Goal: Task Accomplishment & Management: Use online tool/utility

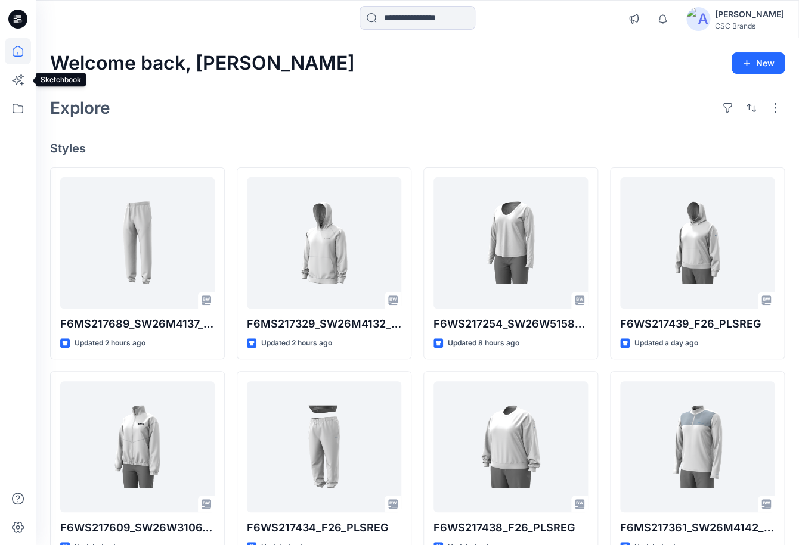
click at [21, 57] on icon at bounding box center [18, 51] width 26 height 26
click at [24, 114] on icon at bounding box center [18, 108] width 26 height 26
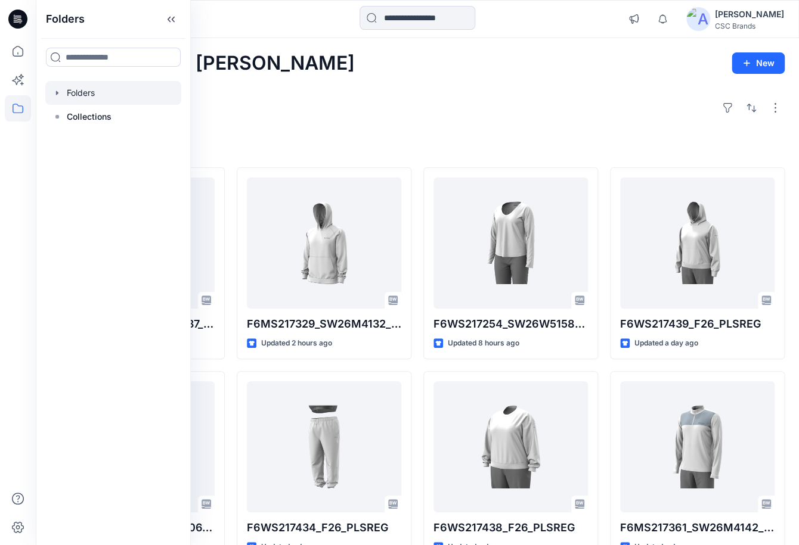
click at [94, 93] on div at bounding box center [113, 93] width 136 height 24
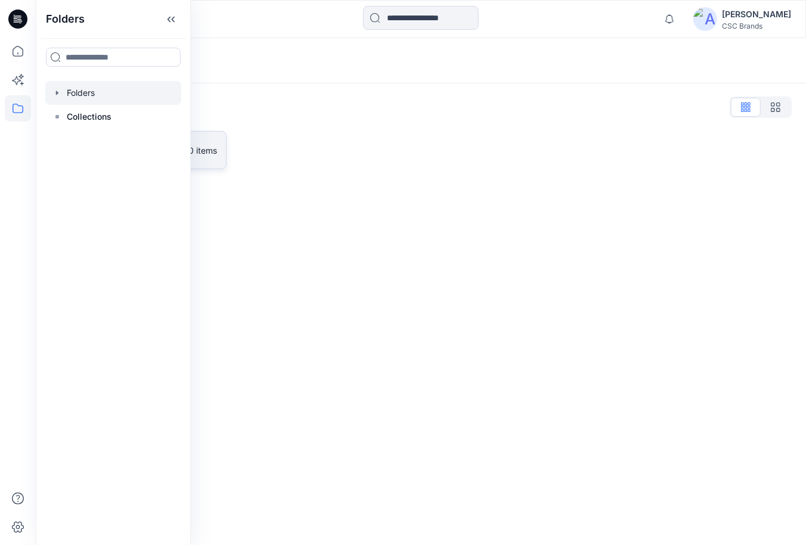
click at [218, 160] on link "FGV_KPA 0 items" at bounding box center [138, 150] width 176 height 38
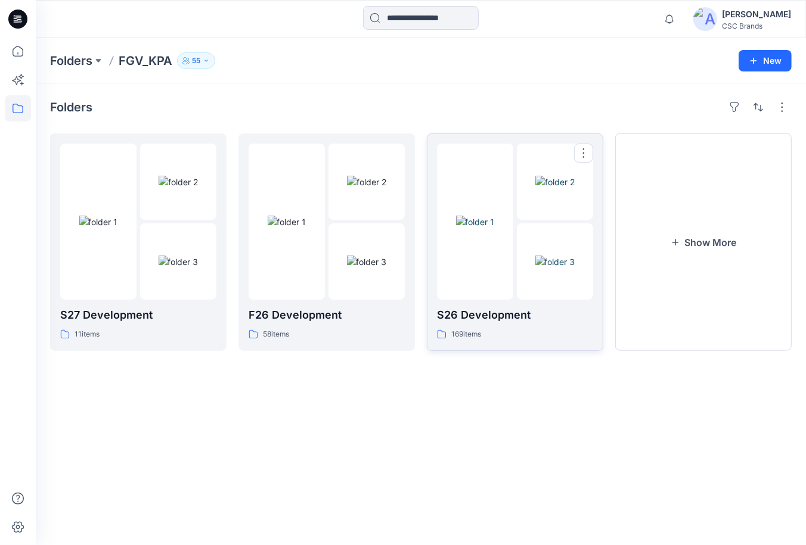
click at [469, 278] on div at bounding box center [475, 222] width 76 height 156
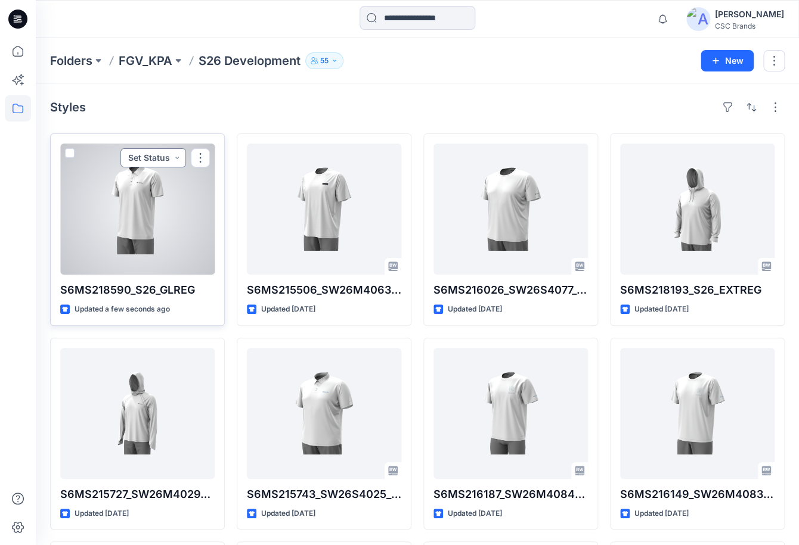
click at [185, 160] on button "Set Status" at bounding box center [153, 157] width 66 height 19
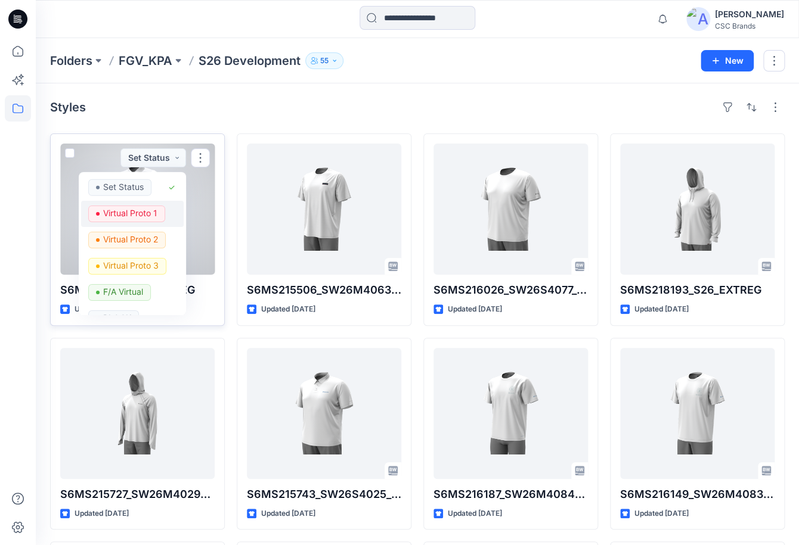
click at [155, 221] on span "Virtual Proto 1" at bounding box center [130, 214] width 54 height 17
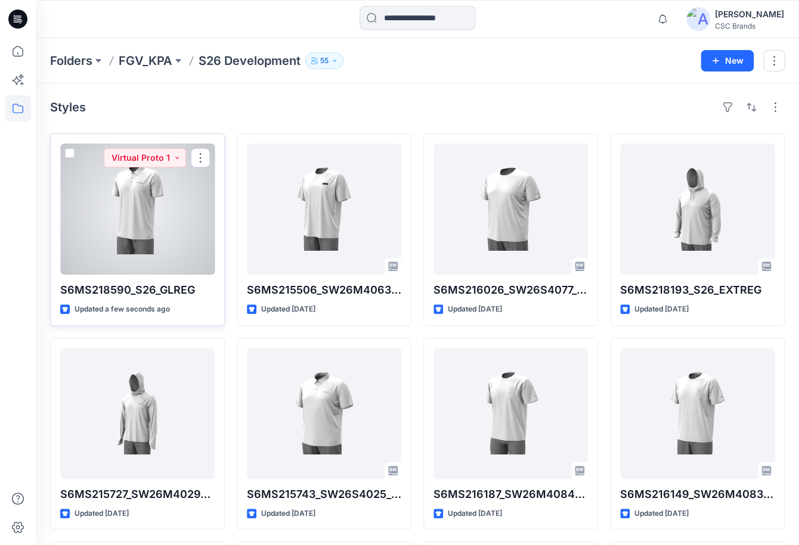
click at [190, 240] on div at bounding box center [137, 209] width 154 height 131
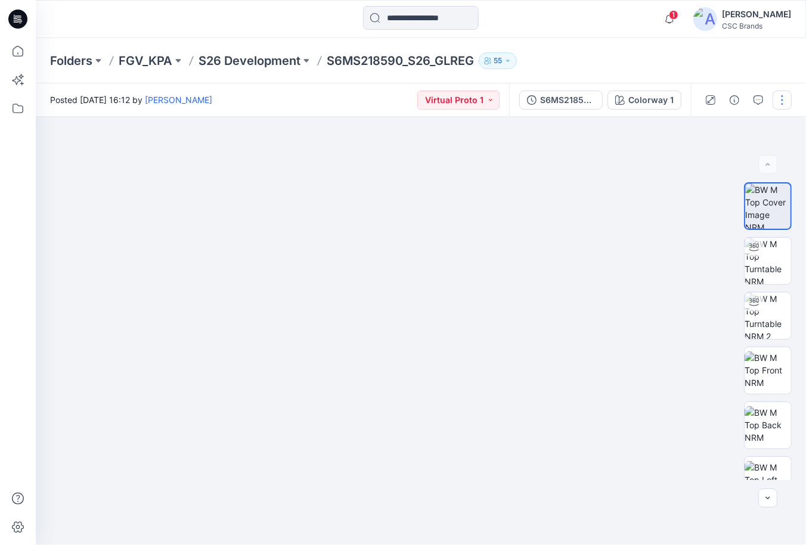
click at [786, 102] on button "button" at bounding box center [782, 100] width 19 height 19
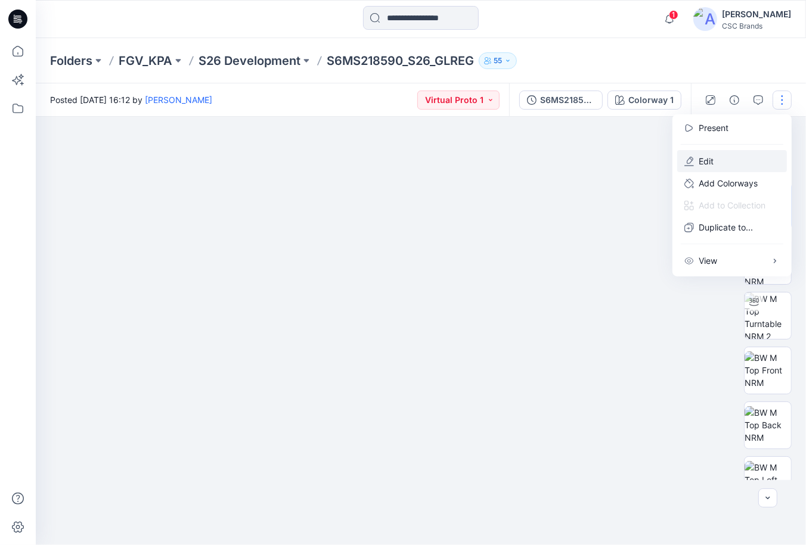
click at [733, 158] on button "Edit" at bounding box center [732, 161] width 110 height 22
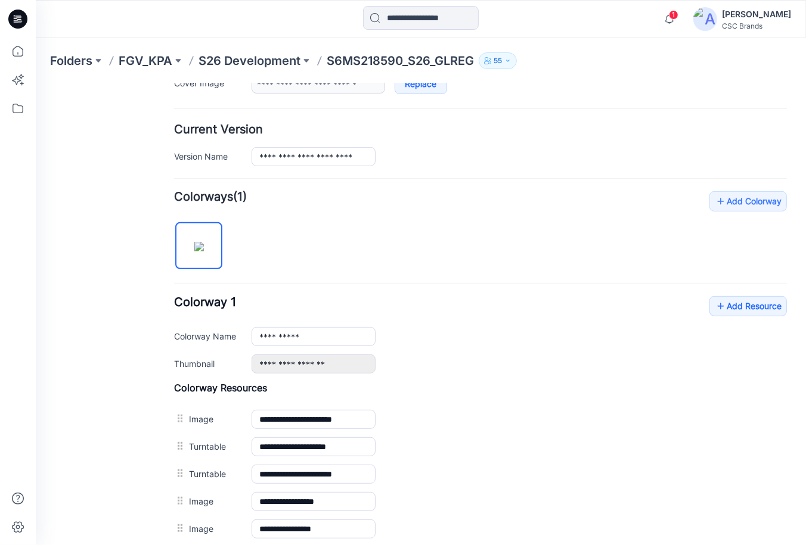
scroll to position [322, 0]
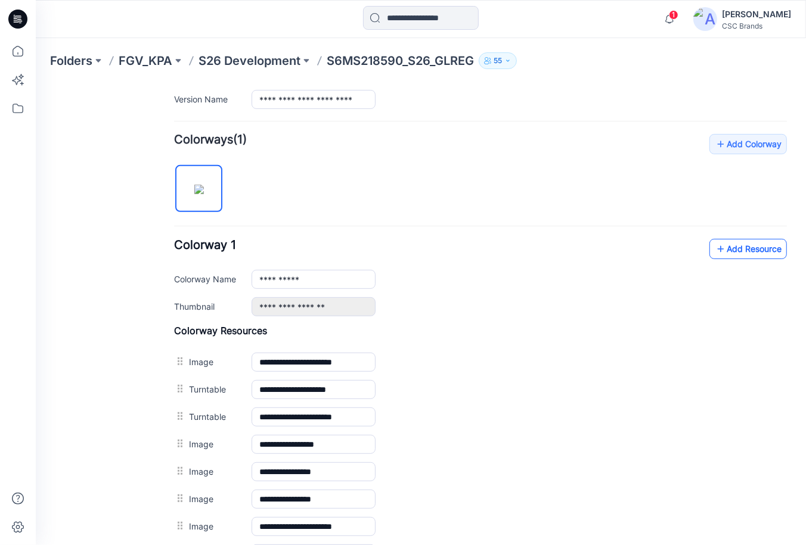
click at [730, 256] on link "Add Resource" at bounding box center [747, 248] width 77 height 20
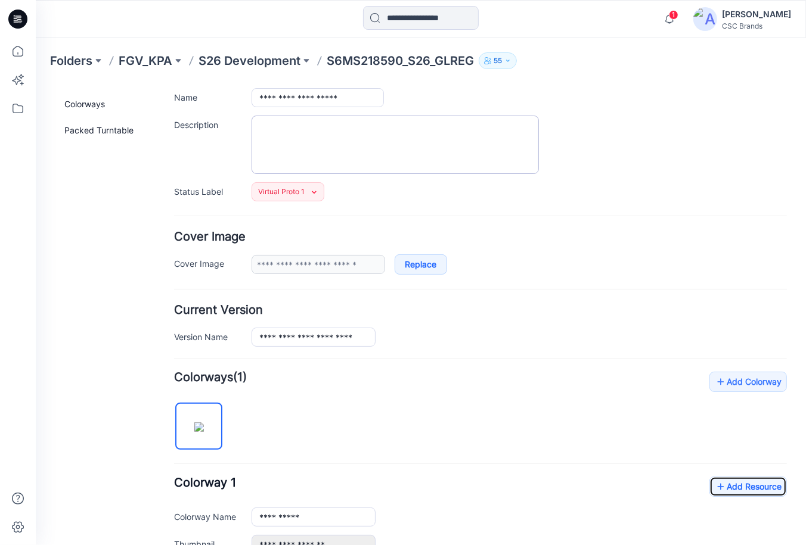
scroll to position [0, 0]
